Goal: Task Accomplishment & Management: Manage account settings

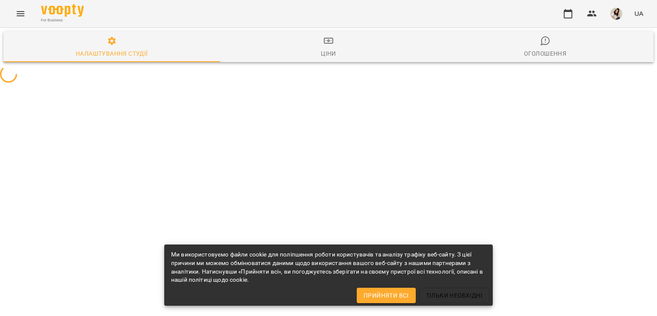
select select "**"
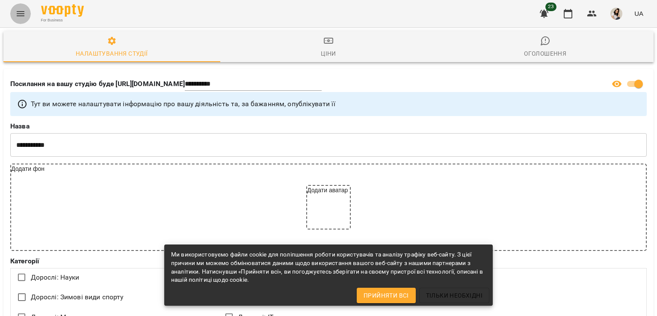
click at [19, 15] on icon "Menu" at bounding box center [21, 13] width 8 height 5
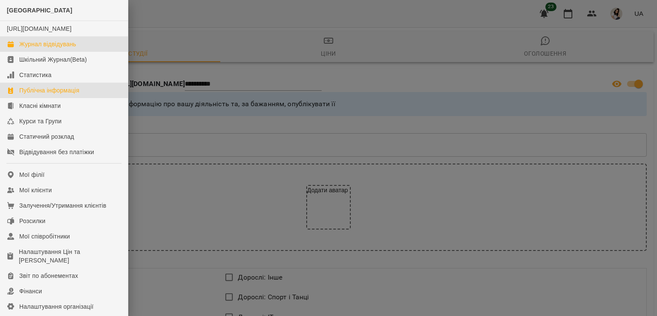
click at [50, 47] on link "Журнал відвідувань" at bounding box center [64, 43] width 128 height 15
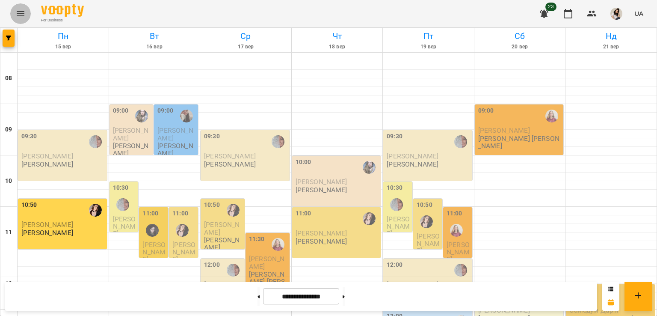
click at [25, 10] on icon "Menu" at bounding box center [20, 14] width 10 height 10
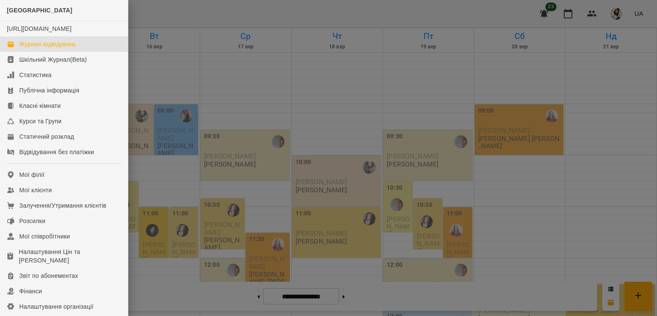
click at [25, 10] on span "[GEOGRAPHIC_DATA]" at bounding box center [39, 10] width 65 height 7
click at [166, 19] on div at bounding box center [328, 158] width 657 height 316
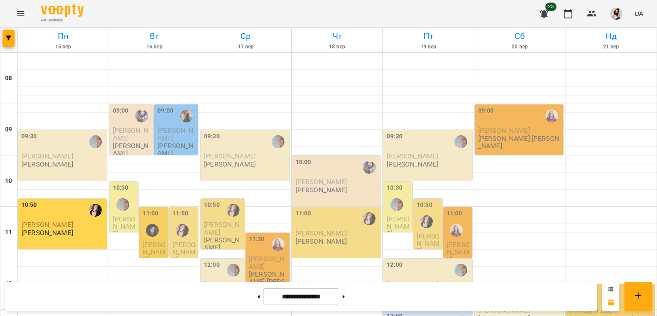
click at [609, 287] on icon at bounding box center [610, 288] width 5 height 5
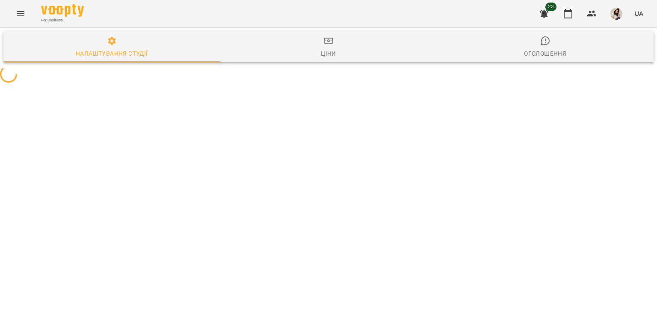
select select "**"
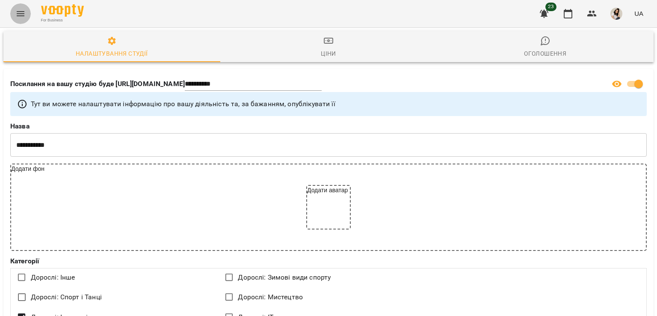
click at [19, 10] on icon "Menu" at bounding box center [20, 14] width 10 height 10
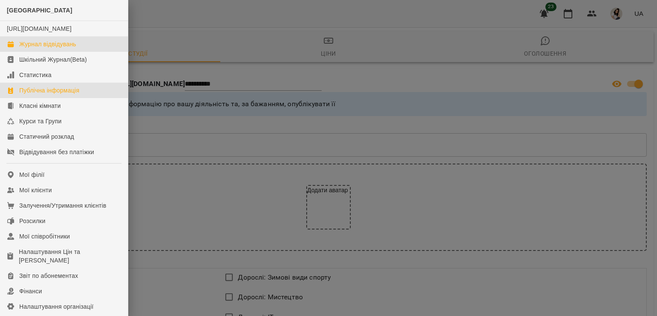
click at [21, 48] on div "Журнал відвідувань" at bounding box center [47, 44] width 57 height 9
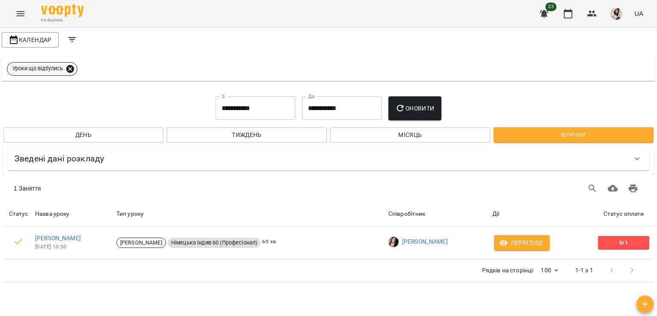
click at [70, 68] on icon at bounding box center [69, 68] width 9 height 9
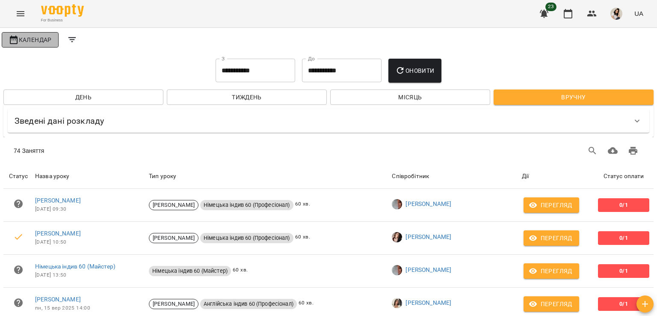
click at [44, 40] on span "Календар" at bounding box center [30, 40] width 43 height 10
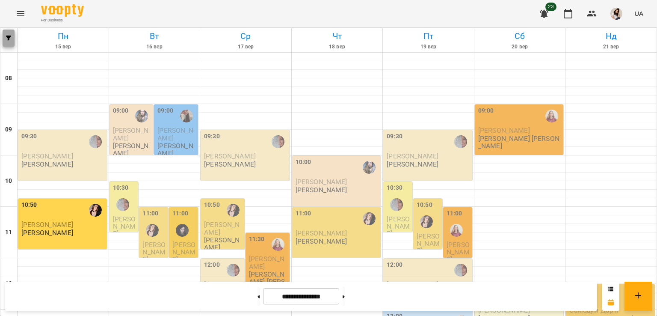
click at [9, 36] on icon "button" at bounding box center [8, 37] width 5 height 5
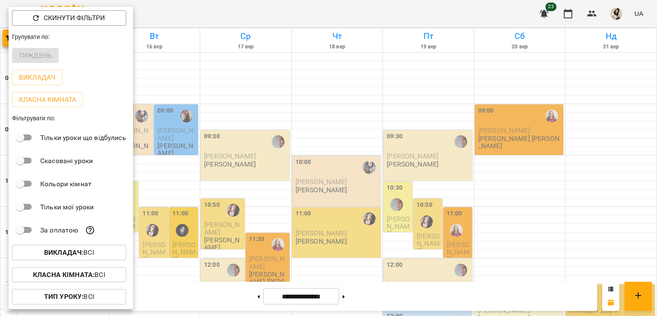
scroll to position [22, 0]
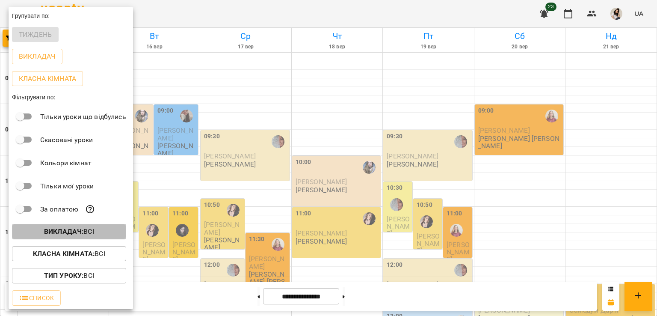
click at [67, 230] on b "Викладач :" at bounding box center [63, 231] width 39 height 8
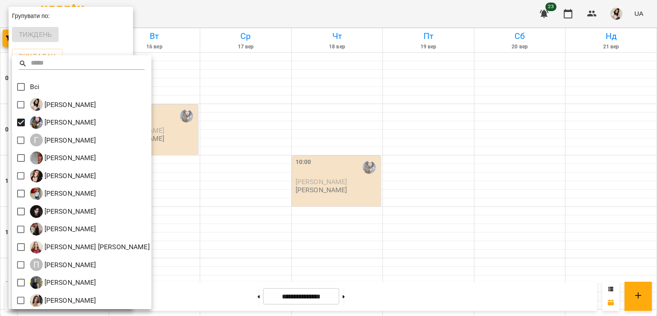
click at [245, 190] on div at bounding box center [328, 158] width 657 height 316
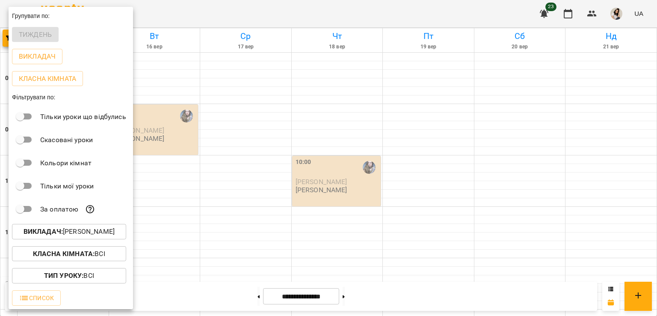
click at [174, 14] on div at bounding box center [328, 158] width 657 height 316
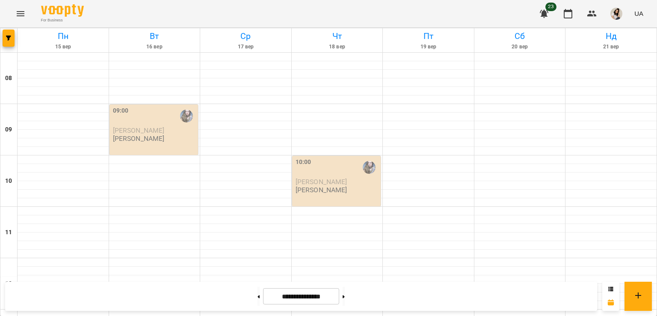
scroll to position [68, 0]
click at [11, 40] on icon "button" at bounding box center [8, 37] width 5 height 5
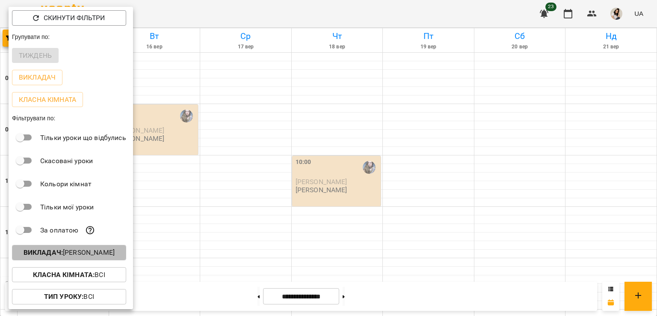
click at [111, 254] on p "Викладач : [PERSON_NAME]" at bounding box center [69, 252] width 91 height 10
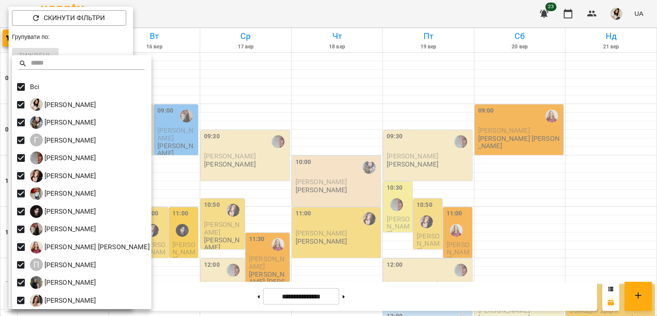
click at [188, 224] on div at bounding box center [328, 158] width 657 height 316
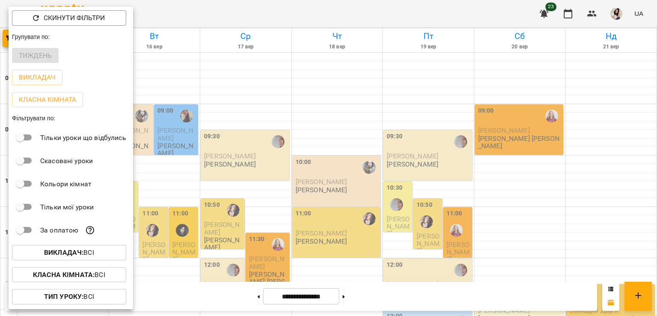
click at [188, 224] on div at bounding box center [328, 158] width 657 height 316
